Goal: Task Accomplishment & Management: Complete application form

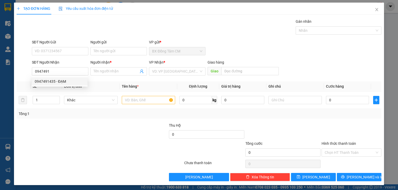
click at [56, 83] on div "0947491435 - ĐẠM" at bounding box center [60, 82] width 50 height 6
type input "0947491435"
type input "ĐẠM"
type input "0947491435"
click at [134, 103] on input "text" at bounding box center [148, 100] width 53 height 8
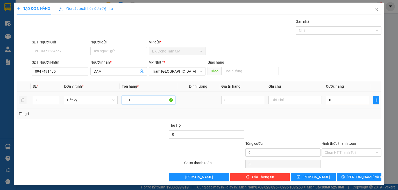
type input "1TH"
click at [335, 99] on input "0" at bounding box center [347, 100] width 43 height 8
type input "4"
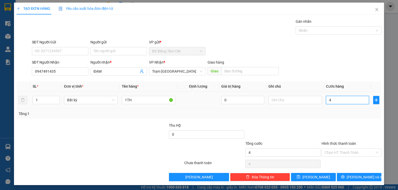
type input "40"
type input "400"
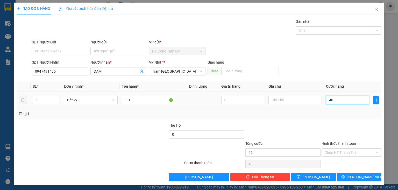
type input "400"
type input "4.000"
type input "40.000"
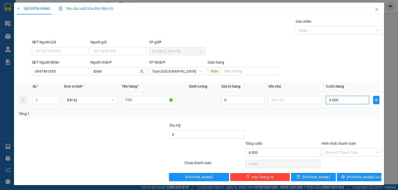
type input "40.000"
click at [351, 178] on button "[PERSON_NAME] và In" at bounding box center [359, 177] width 45 height 8
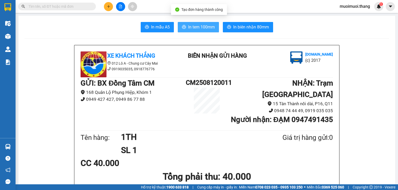
click at [199, 26] on span "In tem 100mm" at bounding box center [201, 27] width 27 height 6
click at [111, 9] on button at bounding box center [108, 6] width 9 height 9
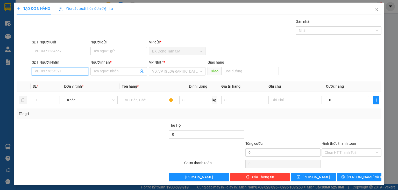
click at [82, 69] on input "SĐT Người Nhận" at bounding box center [60, 71] width 56 height 8
drag, startPoint x: 49, startPoint y: 82, endPoint x: 93, endPoint y: 91, distance: 45.3
click at [49, 82] on div "0902835983 - SANG" at bounding box center [60, 82] width 50 height 6
type input "0902835983"
type input "SANG"
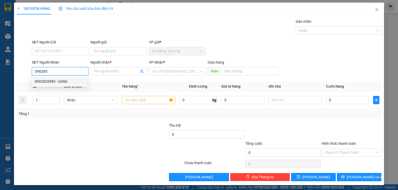
type input "BXMT"
type input "0902835983"
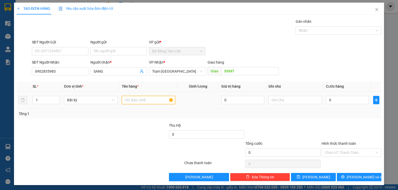
click at [127, 103] on input "text" at bounding box center [148, 100] width 53 height 8
type input "1TH"
click at [330, 101] on input "0" at bounding box center [347, 100] width 43 height 8
type input "5"
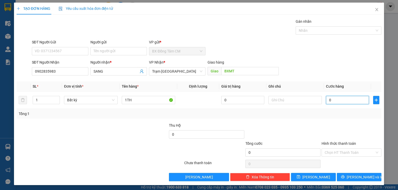
type input "5"
type input "50"
type input "500"
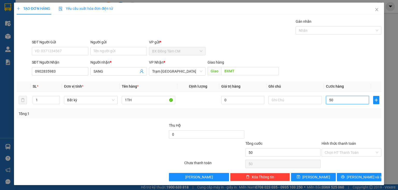
type input "500"
type input "5.000"
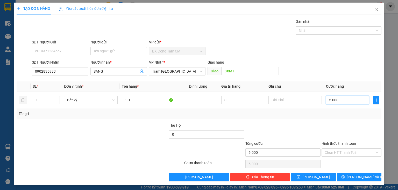
type input "50.000"
click at [342, 177] on button "[PERSON_NAME] và In" at bounding box center [359, 177] width 45 height 8
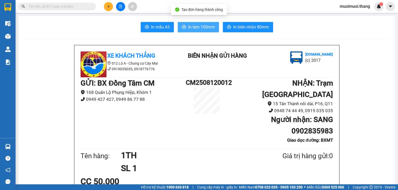
click at [203, 29] on span "In tem 100mm" at bounding box center [201, 27] width 27 height 6
click at [110, 4] on button at bounding box center [108, 6] width 9 height 9
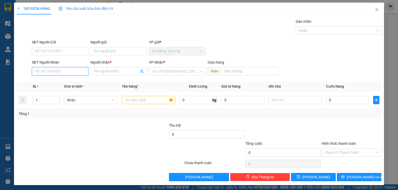
click at [83, 72] on input "SĐT Người Nhận" at bounding box center [60, 71] width 56 height 8
click at [62, 81] on div "0909702545 - BAY" at bounding box center [60, 82] width 50 height 6
type input "0909702545"
type input "BAY"
type input "VINH LONG"
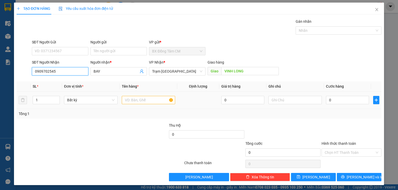
type input "0909702545"
click at [151, 98] on input "text" at bounding box center [148, 100] width 53 height 8
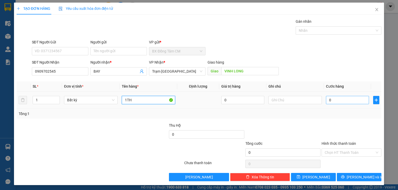
type input "1TH"
click at [326, 102] on input "0" at bounding box center [347, 100] width 43 height 8
type input "1"
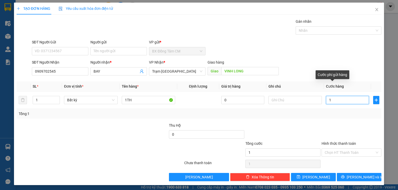
type input "10"
type input "100"
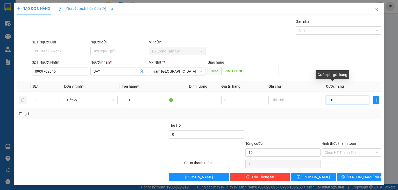
type input "100"
type input "1.000"
type input "10.000"
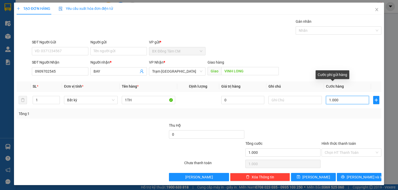
type input "10.000"
type input "100.000"
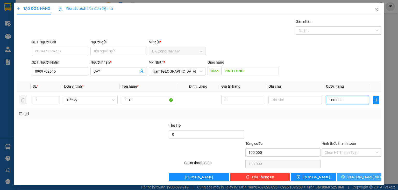
type input "100.000"
click at [353, 178] on span "[PERSON_NAME] và In" at bounding box center [365, 178] width 36 height 6
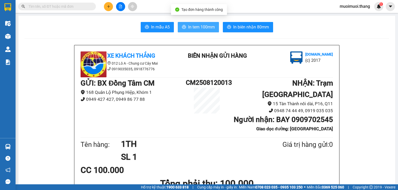
click at [207, 24] on span "In tem 100mm" at bounding box center [201, 27] width 27 height 6
